Goal: Information Seeking & Learning: Learn about a topic

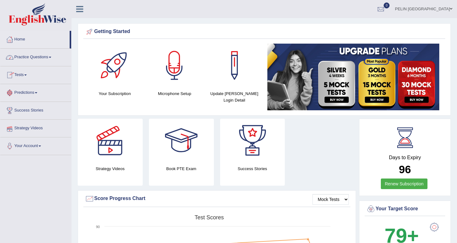
click at [36, 53] on link "Practice Questions" at bounding box center [35, 57] width 71 height 16
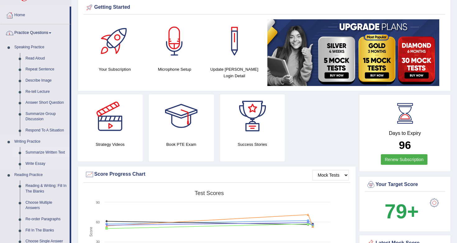
scroll to position [32, 0]
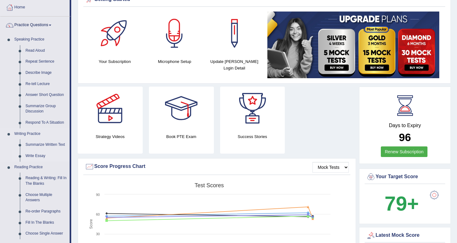
click at [37, 154] on link "Write Essay" at bounding box center [46, 155] width 47 height 11
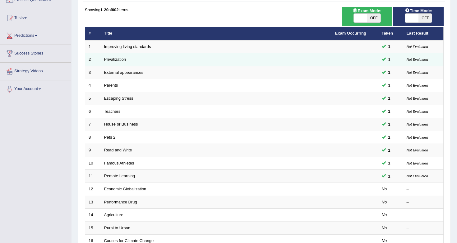
scroll to position [42, 0]
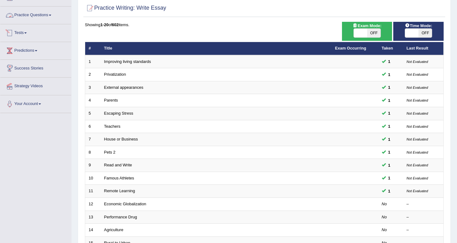
click at [51, 16] on link "Practice Questions" at bounding box center [35, 15] width 71 height 16
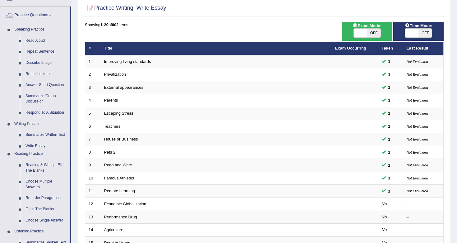
click at [51, 16] on link "Practice Questions" at bounding box center [34, 15] width 69 height 16
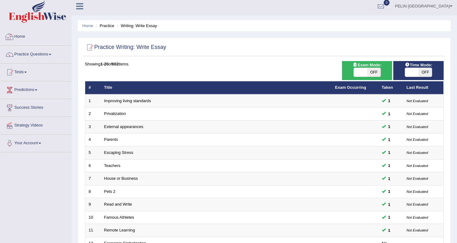
scroll to position [2, 0]
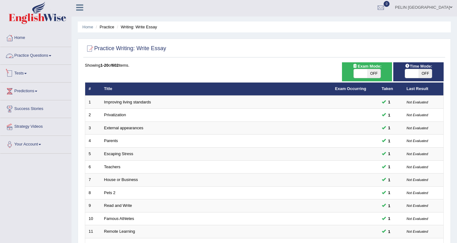
click at [41, 57] on link "Practice Questions" at bounding box center [35, 55] width 71 height 16
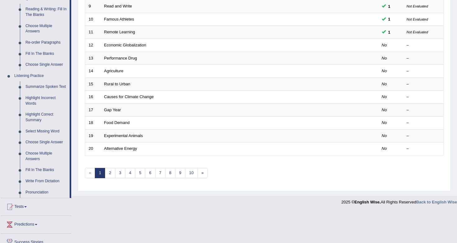
scroll to position [223, 0]
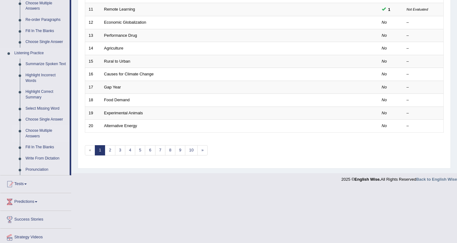
click at [45, 136] on link "Choose Multiple Answers" at bounding box center [46, 133] width 47 height 16
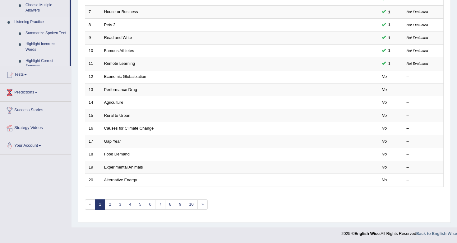
scroll to position [169, 0]
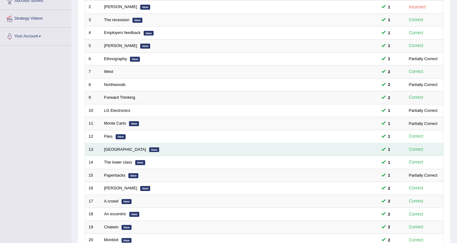
scroll to position [169, 0]
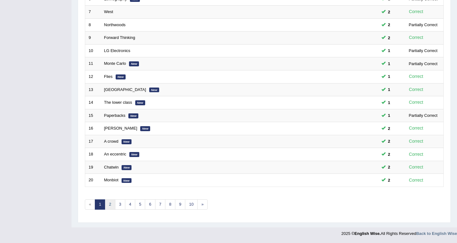
click at [112, 203] on link "2" at bounding box center [110, 204] width 10 height 10
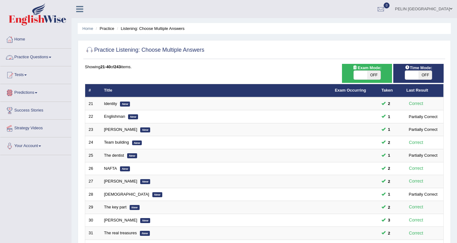
click at [26, 71] on link "Tests" at bounding box center [35, 74] width 71 height 16
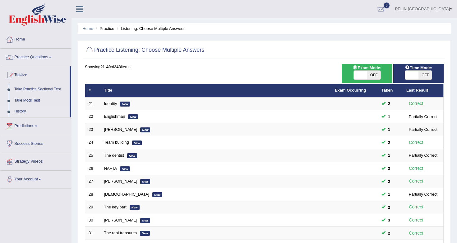
click at [24, 110] on link "History" at bounding box center [41, 111] width 58 height 11
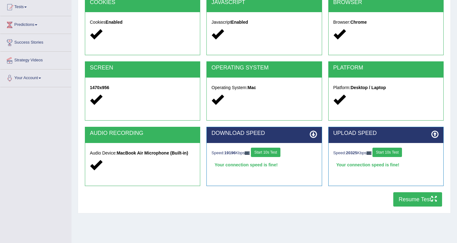
click at [267, 198] on button "Resume Test" at bounding box center [417, 199] width 49 height 14
click at [267, 155] on button "Start 10s Test" at bounding box center [266, 151] width 30 height 9
click at [267, 153] on button "Start 10s Test" at bounding box center [387, 151] width 30 height 9
click at [267, 198] on button "Resume Test" at bounding box center [417, 199] width 49 height 14
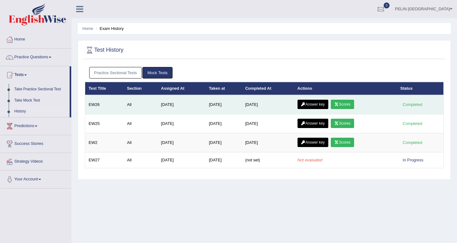
click at [342, 107] on link "Scores" at bounding box center [342, 103] width 23 height 9
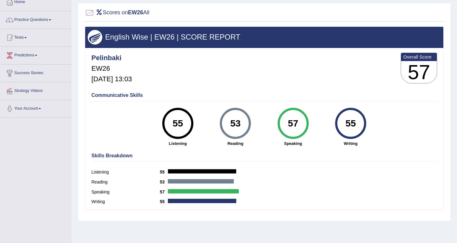
scroll to position [50, 0]
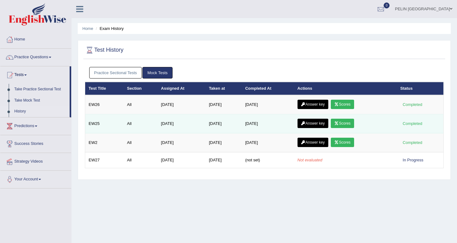
click at [344, 124] on link "Scores" at bounding box center [342, 122] width 23 height 9
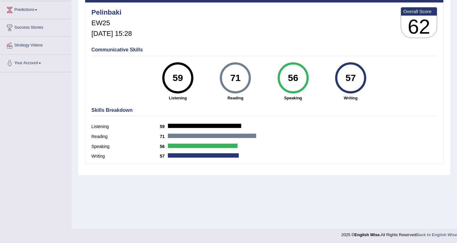
scroll to position [84, 0]
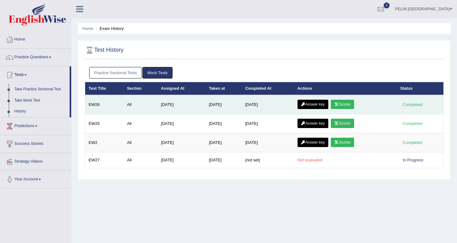
click at [315, 105] on link "Answer key" at bounding box center [313, 103] width 31 height 9
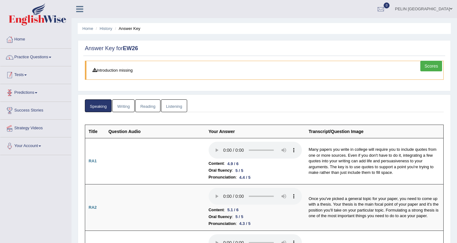
click at [50, 56] on link "Practice Questions" at bounding box center [35, 57] width 71 height 16
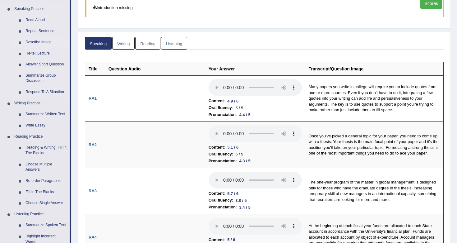
scroll to position [65, 0]
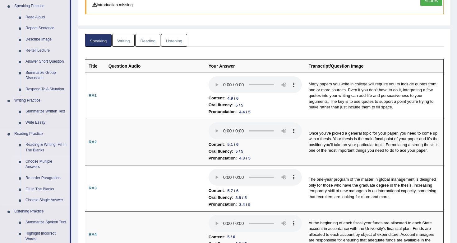
click at [37, 161] on link "Choose Multiple Answers" at bounding box center [46, 164] width 47 height 16
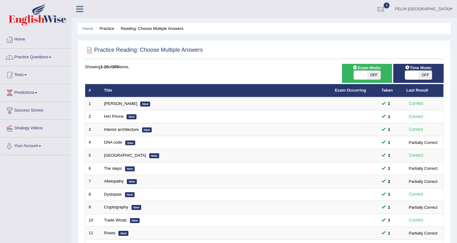
click at [377, 76] on span "OFF" at bounding box center [373, 75] width 13 height 9
checkbox input "true"
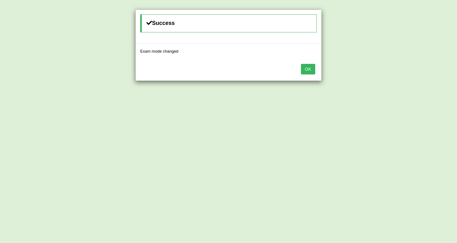
click at [312, 69] on button "OK" at bounding box center [308, 69] width 14 height 11
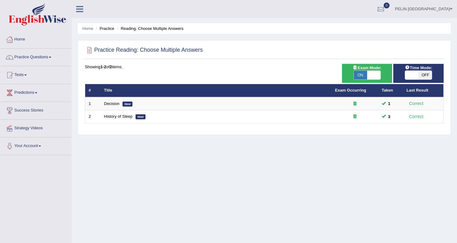
click at [420, 76] on span "OFF" at bounding box center [424, 75] width 13 height 9
checkbox input "true"
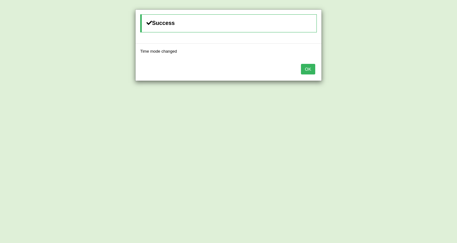
click at [308, 66] on button "OK" at bounding box center [308, 69] width 14 height 11
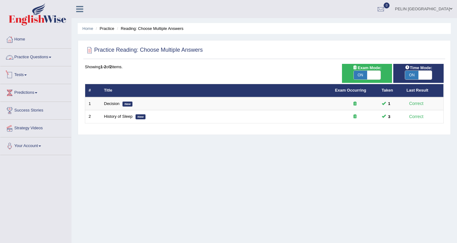
click at [47, 57] on link "Practice Questions" at bounding box center [35, 57] width 71 height 16
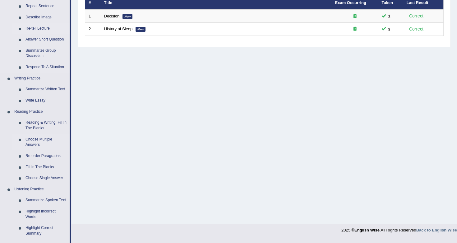
scroll to position [88, 0]
click at [44, 177] on link "Choose Single Answer" at bounding box center [46, 177] width 47 height 11
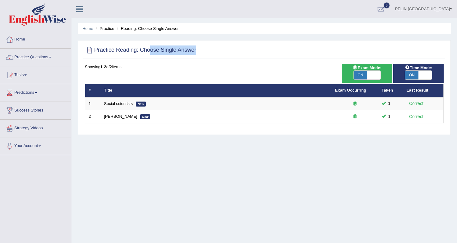
drag, startPoint x: 148, startPoint y: 51, endPoint x: 213, endPoint y: 51, distance: 65.0
click at [213, 51] on div "Practice Reading: Choose Single Answer" at bounding box center [264, 52] width 362 height 16
click at [213, 51] on div at bounding box center [264, 50] width 359 height 13
drag, startPoint x: 118, startPoint y: 50, endPoint x: 243, endPoint y: 50, distance: 125.0
click at [243, 50] on div "Practice Reading: Choose Single Answer" at bounding box center [264, 52] width 362 height 16
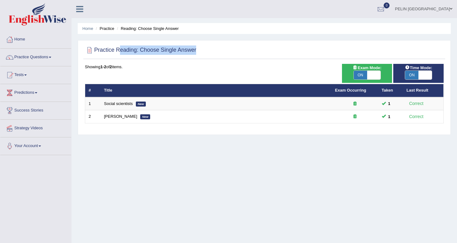
click at [243, 50] on div at bounding box center [264, 50] width 359 height 13
click at [49, 60] on link "Practice Questions" at bounding box center [35, 57] width 71 height 16
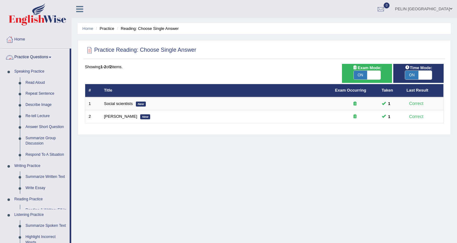
click at [49, 60] on link "Practice Questions" at bounding box center [34, 57] width 69 height 16
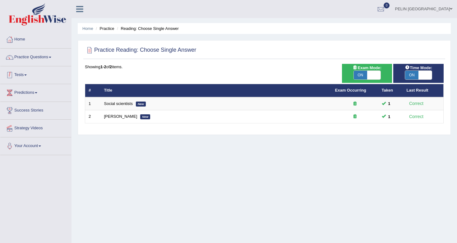
click at [31, 76] on link "Tests" at bounding box center [35, 74] width 71 height 16
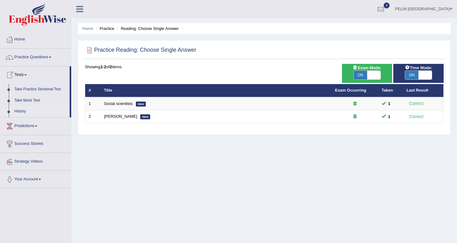
click at [27, 112] on link "History" at bounding box center [41, 111] width 58 height 11
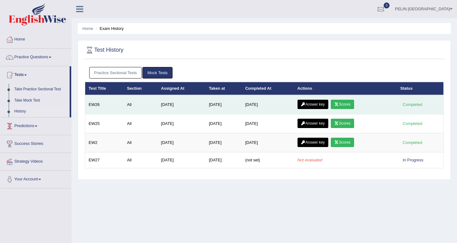
click at [323, 104] on link "Answer key" at bounding box center [313, 103] width 31 height 9
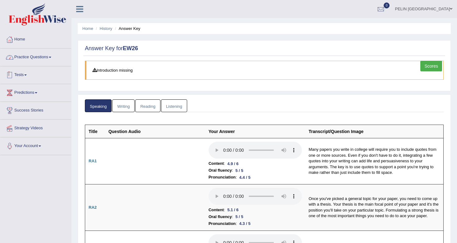
click at [32, 54] on link "Practice Questions" at bounding box center [35, 57] width 71 height 16
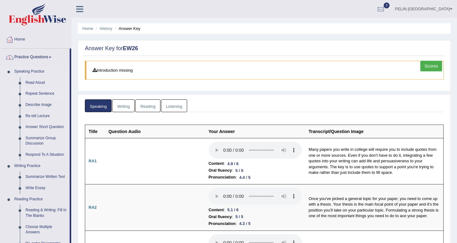
click at [37, 91] on link "Repeat Sentence" at bounding box center [46, 93] width 47 height 11
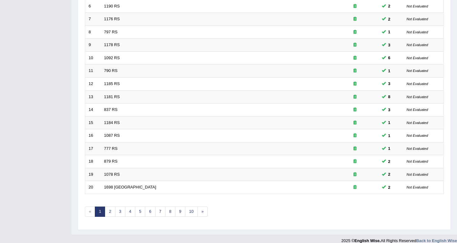
scroll to position [169, 0]
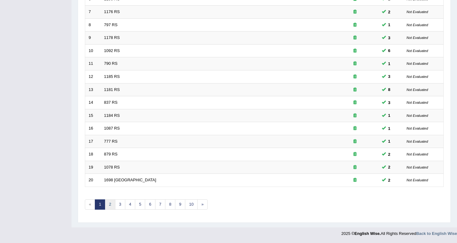
click at [108, 204] on link "2" at bounding box center [110, 204] width 10 height 10
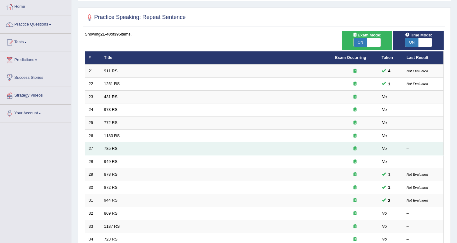
scroll to position [28, 0]
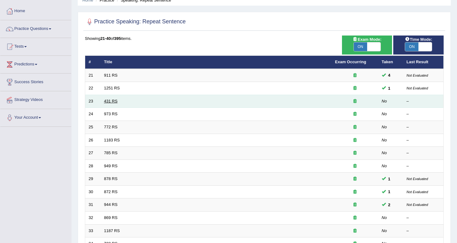
click at [114, 103] on link "431 RS" at bounding box center [110, 101] width 13 height 5
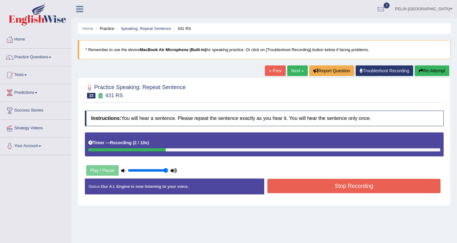
click at [345, 189] on button "Stop Recording" at bounding box center [353, 185] width 173 height 14
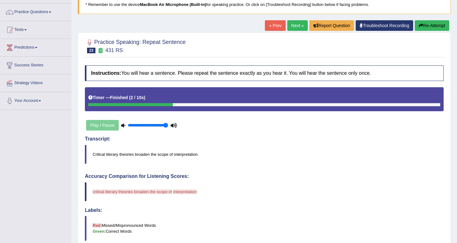
scroll to position [48, 0]
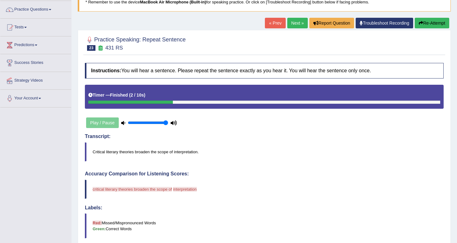
click at [420, 27] on button "Re-Attempt" at bounding box center [432, 23] width 35 height 11
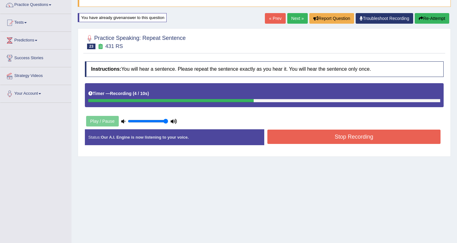
click at [368, 131] on button "Stop Recording" at bounding box center [353, 136] width 173 height 14
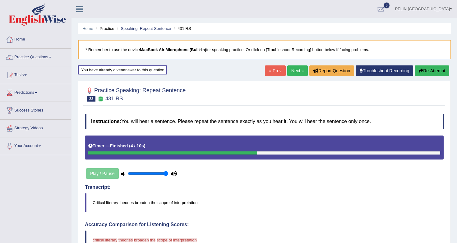
click at [297, 71] on link "Next »" at bounding box center [297, 70] width 21 height 11
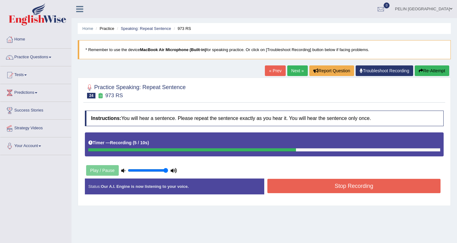
click at [361, 187] on button "Stop Recording" at bounding box center [353, 185] width 173 height 14
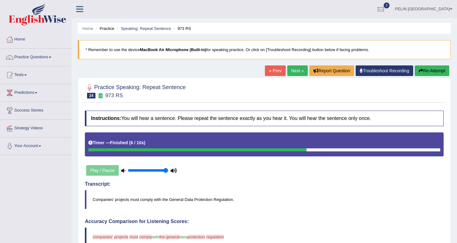
click at [423, 70] on button "Re-Attempt" at bounding box center [432, 70] width 35 height 11
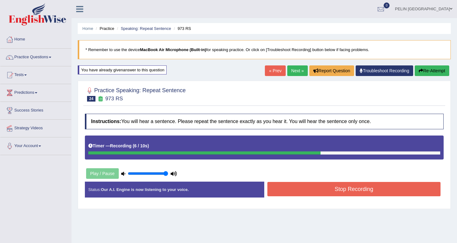
click at [395, 192] on button "Stop Recording" at bounding box center [353, 189] width 173 height 14
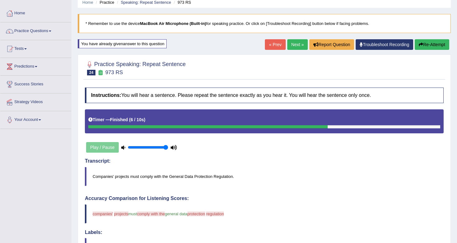
scroll to position [12, 0]
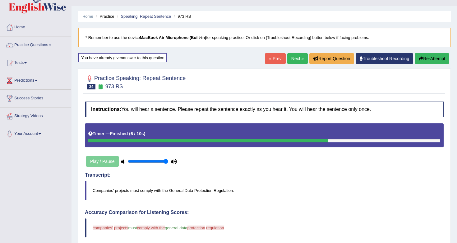
click at [274, 59] on link "« Prev" at bounding box center [275, 58] width 21 height 11
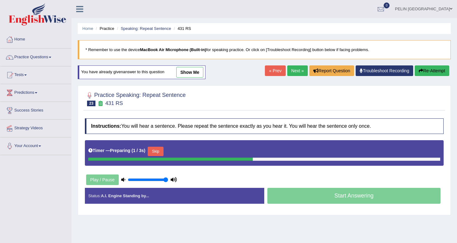
click at [271, 70] on link "« Prev" at bounding box center [275, 70] width 21 height 11
click at [186, 69] on link "show me" at bounding box center [189, 72] width 27 height 11
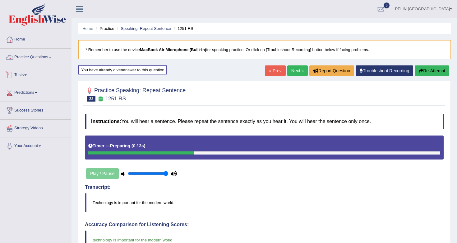
click at [46, 58] on link "Practice Questions" at bounding box center [35, 57] width 71 height 16
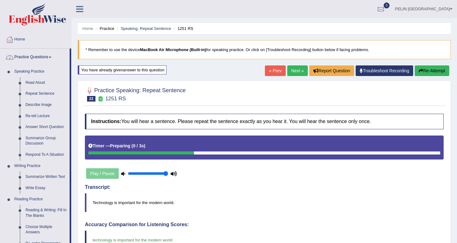
click at [46, 58] on link "Practice Questions" at bounding box center [34, 57] width 69 height 16
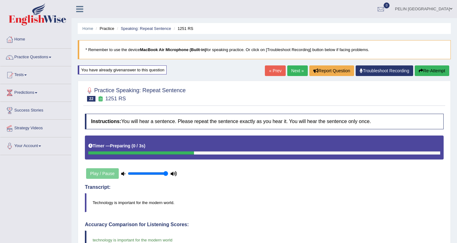
click at [28, 78] on link "Tests" at bounding box center [35, 74] width 71 height 16
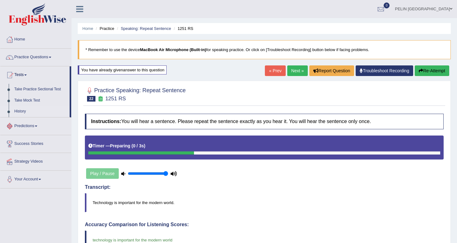
click at [21, 110] on link "History" at bounding box center [41, 111] width 58 height 11
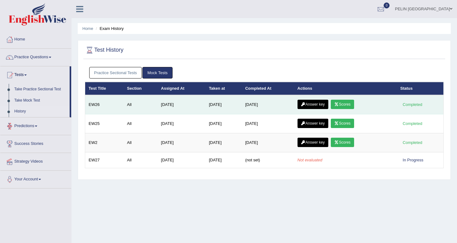
click at [306, 104] on icon at bounding box center [303, 104] width 5 height 4
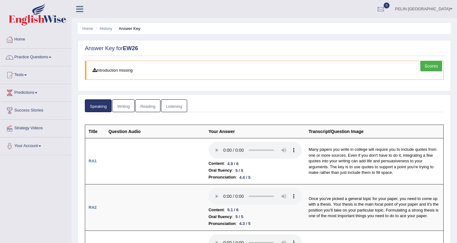
click at [127, 109] on link "Writing" at bounding box center [123, 105] width 22 height 13
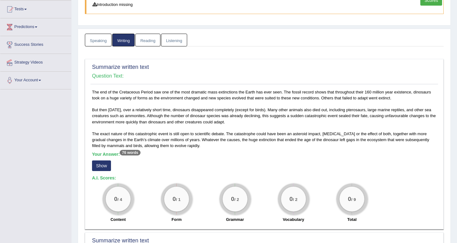
scroll to position [84, 0]
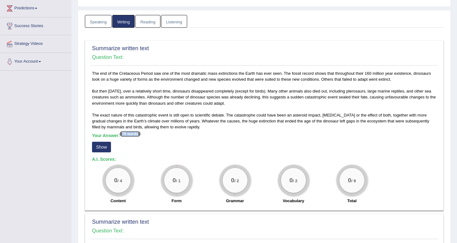
drag, startPoint x: 123, startPoint y: 133, endPoint x: 141, endPoint y: 133, distance: 18.0
click at [141, 133] on h5 "Your Answer: 76 words" at bounding box center [264, 136] width 344 height 6
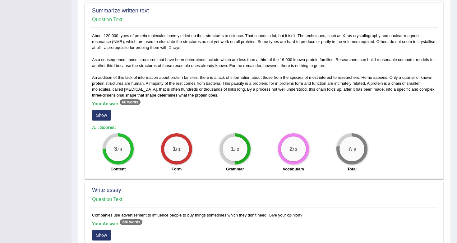
scroll to position [295, 0]
click at [102, 115] on button "Show" at bounding box center [101, 115] width 19 height 11
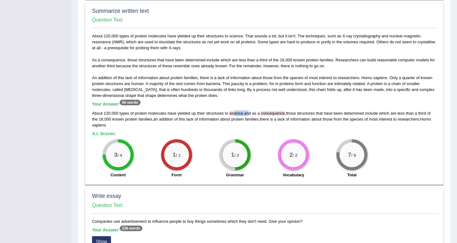
drag, startPoint x: 235, startPoint y: 114, endPoint x: 252, endPoint y: 113, distance: 16.5
click at [252, 113] on div "About 120 , 000 types of protein molecules have yielded up their structures to …" at bounding box center [264, 119] width 344 height 18
click at [251, 113] on span "and" at bounding box center [247, 113] width 7 height 5
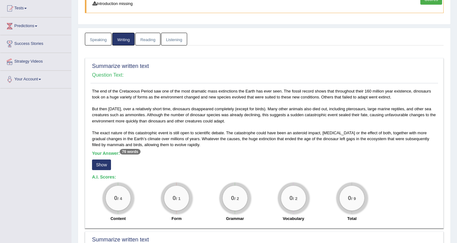
scroll to position [0, 0]
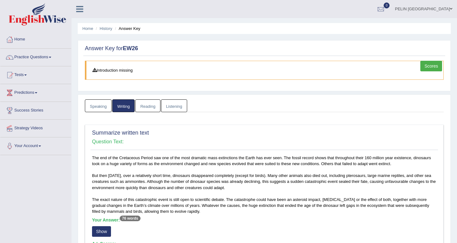
click at [148, 105] on link "Reading" at bounding box center [147, 105] width 25 height 13
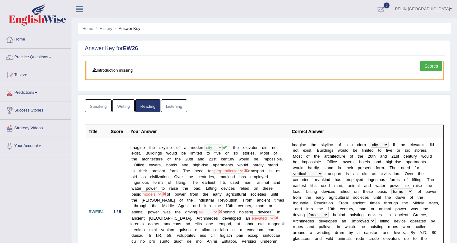
click at [174, 108] on link "Listening" at bounding box center [174, 105] width 26 height 13
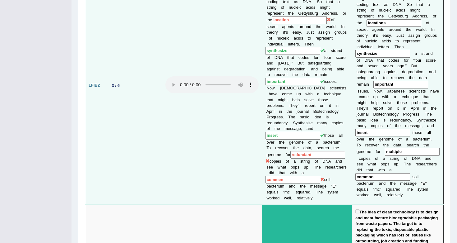
scroll to position [511, 0]
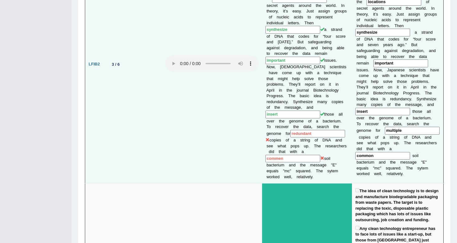
drag, startPoint x: 291, startPoint y: 145, endPoint x: 267, endPoint y: 144, distance: 24.3
click at [267, 155] on input "commen" at bounding box center [293, 159] width 55 height 8
drag, startPoint x: 292, startPoint y: 143, endPoint x: 269, endPoint y: 143, distance: 23.0
click at [268, 155] on input "commen" at bounding box center [293, 159] width 55 height 8
click at [341, 100] on td "A gene can be thought of as coded data that can be translated by cellular machi…" at bounding box center [307, 64] width 90 height 238
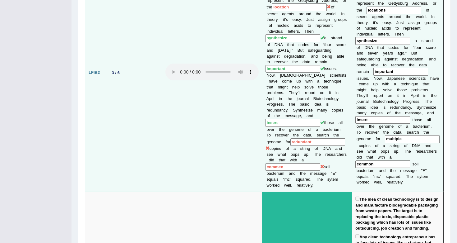
scroll to position [502, 0]
drag, startPoint x: 295, startPoint y: 154, endPoint x: 266, endPoint y: 152, distance: 29.0
click at [266, 163] on input "commen" at bounding box center [293, 167] width 55 height 8
click at [288, 163] on input "commen" at bounding box center [293, 167] width 55 height 8
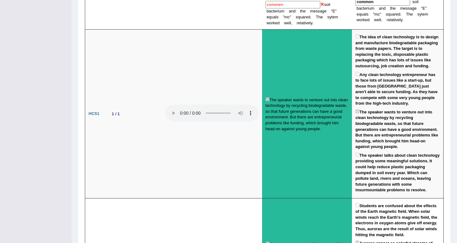
scroll to position [0, 0]
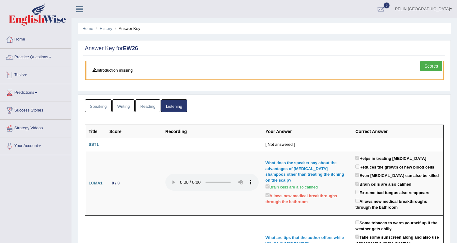
click at [43, 58] on link "Practice Questions" at bounding box center [35, 57] width 71 height 16
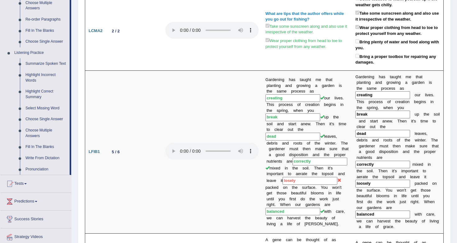
scroll to position [223, 0]
click at [30, 188] on link "Tests" at bounding box center [35, 183] width 71 height 16
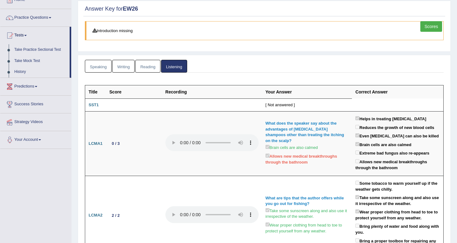
scroll to position [39, 0]
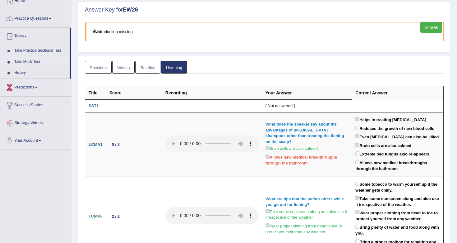
click at [31, 62] on link "Take Mock Test" at bounding box center [41, 61] width 58 height 11
